Goal: Navigation & Orientation: Understand site structure

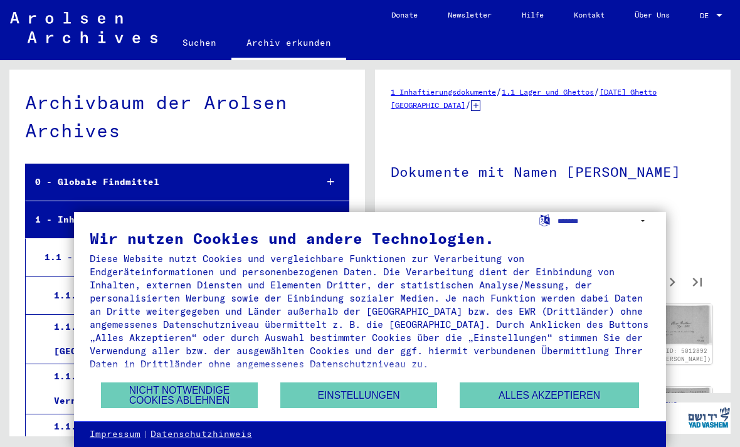
click at [137, 397] on button "Nicht notwendige Cookies ablehnen" at bounding box center [179, 395] width 157 height 26
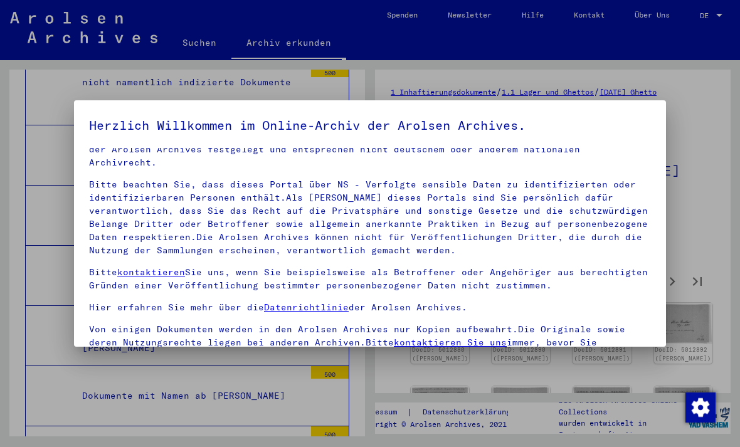
scroll to position [26, 0]
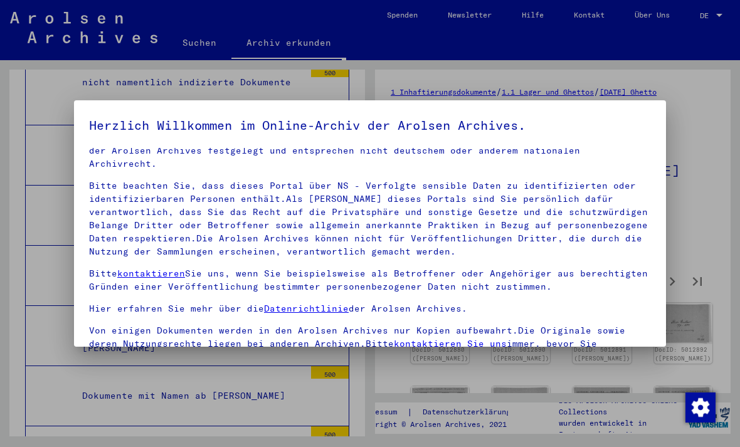
click at [716, 119] on div at bounding box center [370, 223] width 740 height 447
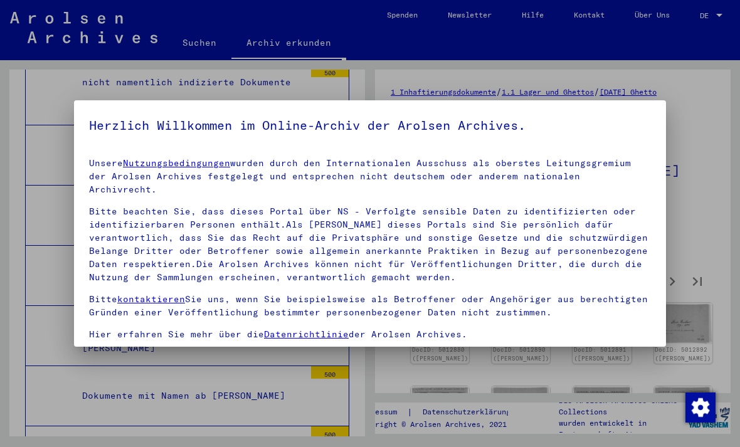
click at [18, 325] on div at bounding box center [370, 223] width 740 height 447
click at [54, 294] on div at bounding box center [370, 223] width 740 height 447
click at [207, 248] on p "Bitte beachten Sie, dass dieses Portal über NS - Verfolgte sensible Daten zu id…" at bounding box center [370, 244] width 562 height 79
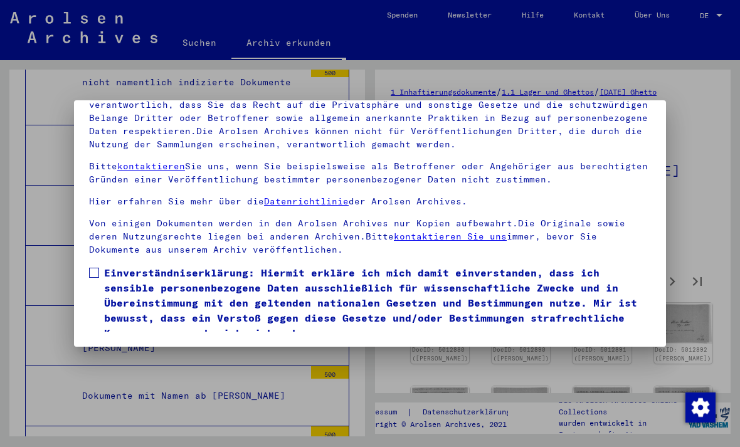
scroll to position [134, 0]
click at [93, 268] on span at bounding box center [94, 273] width 10 height 10
click at [108, 347] on button "Ich stimme zu" at bounding box center [136, 359] width 95 height 24
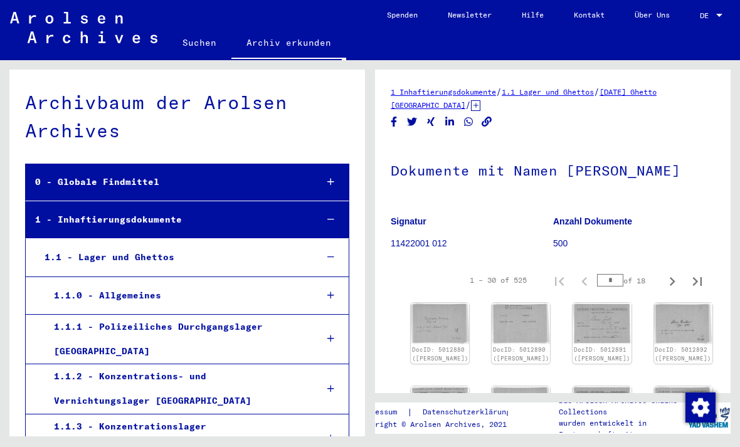
scroll to position [0, 0]
click at [73, 219] on div "1 - Inhaftierungsdokumente" at bounding box center [166, 220] width 281 height 24
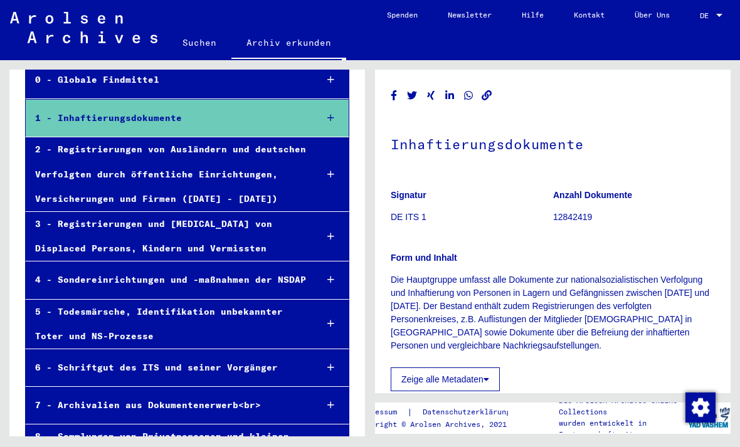
scroll to position [102, 0]
click at [83, 186] on div "2 - Registrierungen von Ausländern und deutschen Verfolgten durch öffentliche E…" at bounding box center [166, 175] width 281 height 74
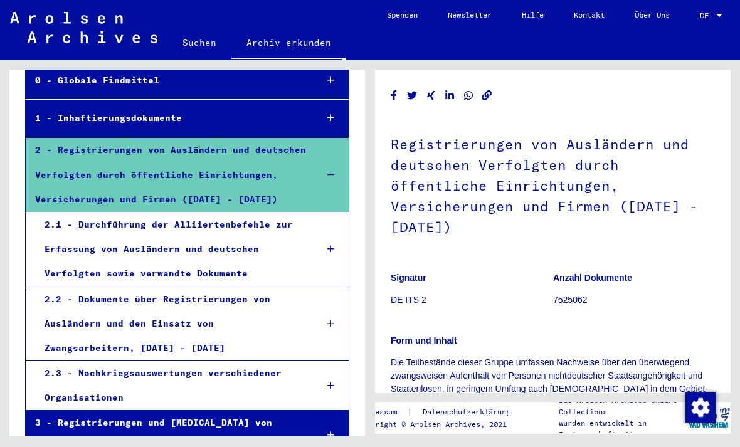
click at [66, 166] on div "2 - Registrierungen von Ausländern und deutschen Verfolgten durch öffentliche E…" at bounding box center [166, 175] width 281 height 74
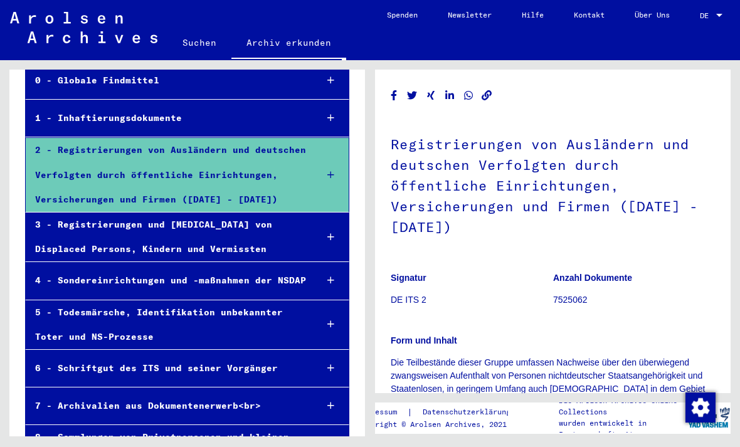
click at [67, 121] on div "1 - Inhaftierungsdokumente" at bounding box center [166, 118] width 281 height 24
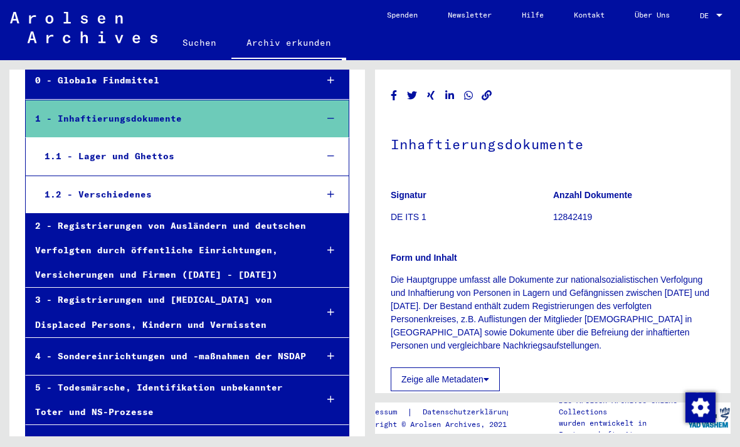
click at [98, 161] on div "1.1 - Lager und Ghettos" at bounding box center [171, 156] width 272 height 24
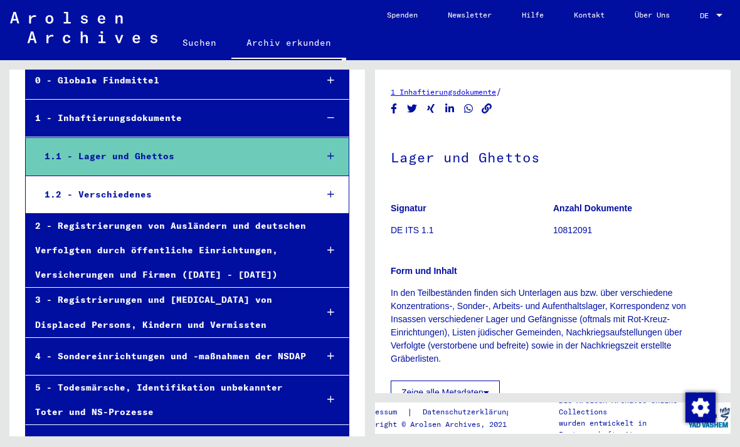
click at [77, 154] on div "1.1 - Lager und Ghettos" at bounding box center [171, 156] width 272 height 24
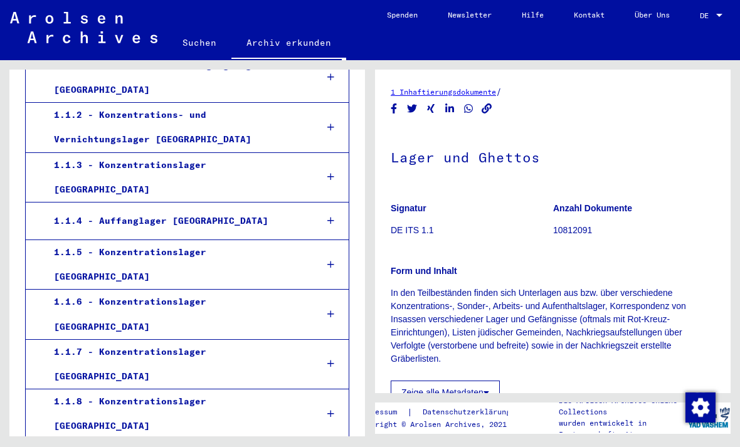
scroll to position [270, 0]
